Goal: Book appointment/travel/reservation

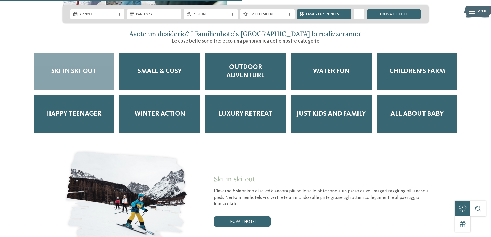
scroll to position [690, 0]
click at [76, 70] on div "Ski-in ski-out" at bounding box center [73, 70] width 81 height 37
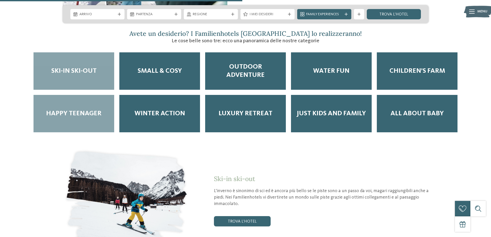
click at [71, 110] on span "Happy teenager" at bounding box center [73, 113] width 55 height 8
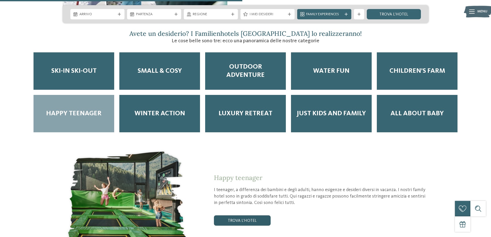
click at [253, 215] on link "trova l’hotel" at bounding box center [242, 220] width 57 height 10
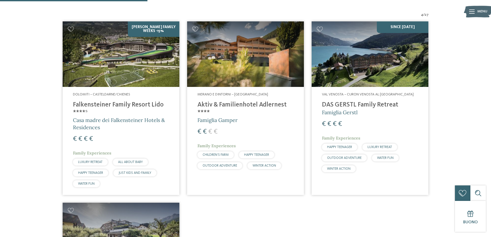
scroll to position [179, 0]
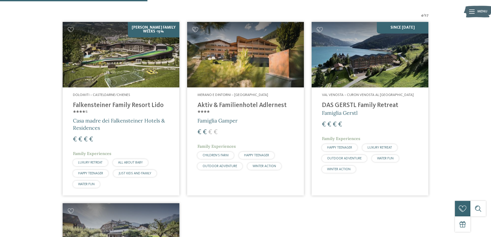
click at [224, 71] on img at bounding box center [245, 55] width 117 height 66
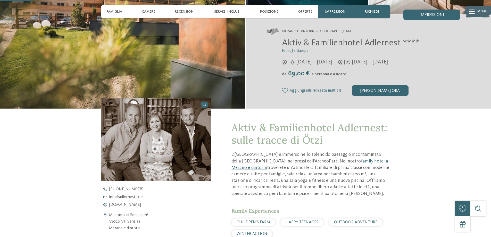
scroll to position [113, 0]
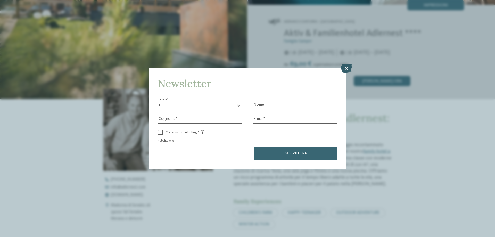
click at [349, 66] on icon at bounding box center [346, 68] width 11 height 9
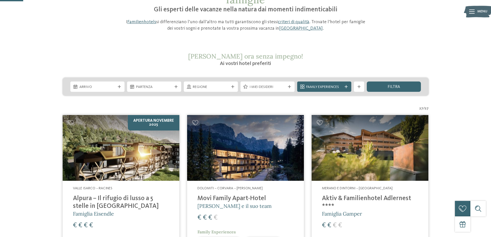
scroll to position [103, 0]
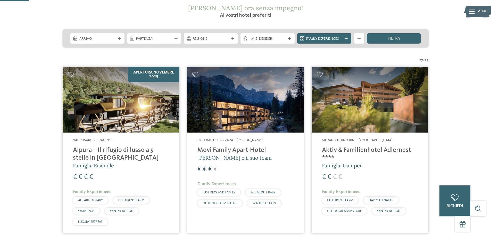
click at [225, 151] on h4 "Movi Family Apart-Hotel" at bounding box center [245, 150] width 96 height 8
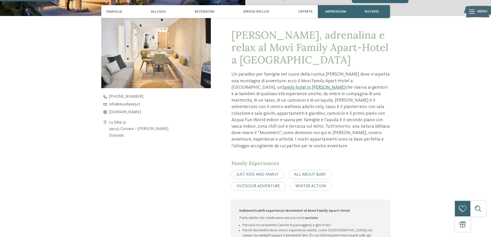
scroll to position [206, 0]
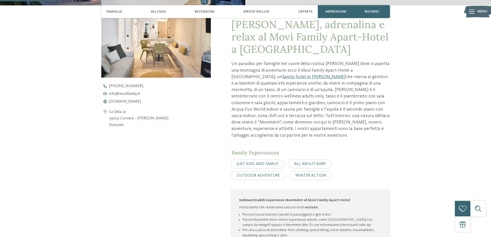
click at [225, 151] on div "Avventura, adrenalina e relax al Movi Family Apart-Hotel a Corvara Un paradiso …" at bounding box center [300, 188] width 179 height 366
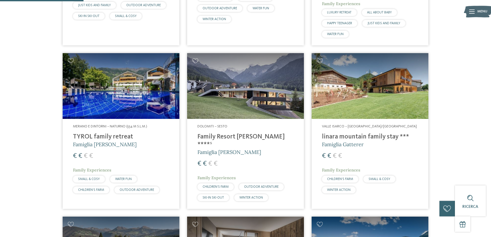
scroll to position [309, 0]
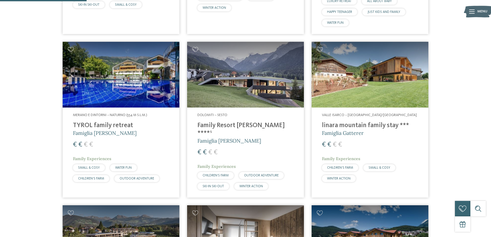
click at [229, 121] on div "Dolomiti – Sesto Family Resort Rainer ****ˢ Famiglia Rainer € € € € Family Expe…" at bounding box center [245, 152] width 117 height 90
click at [380, 122] on h4 "linara mountain family stay ***" at bounding box center [370, 126] width 96 height 8
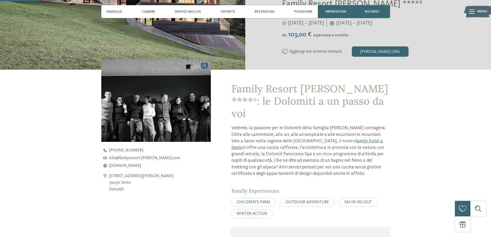
scroll to position [144, 0]
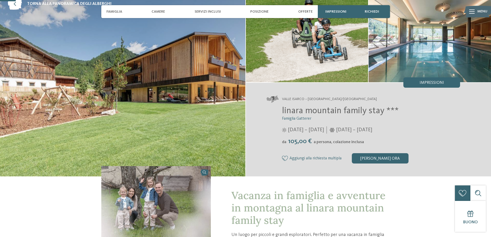
scroll to position [31, 0]
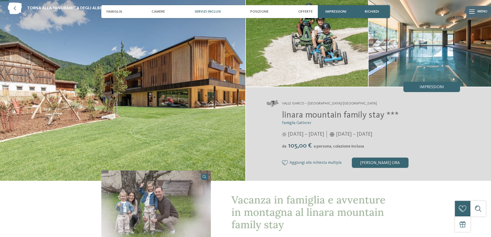
click at [217, 12] on span "Servizi inclusi" at bounding box center [207, 12] width 26 height 4
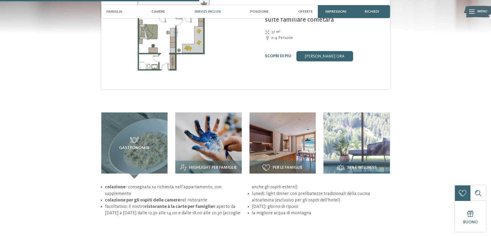
scroll to position [620, 0]
